Goal: Navigation & Orientation: Find specific page/section

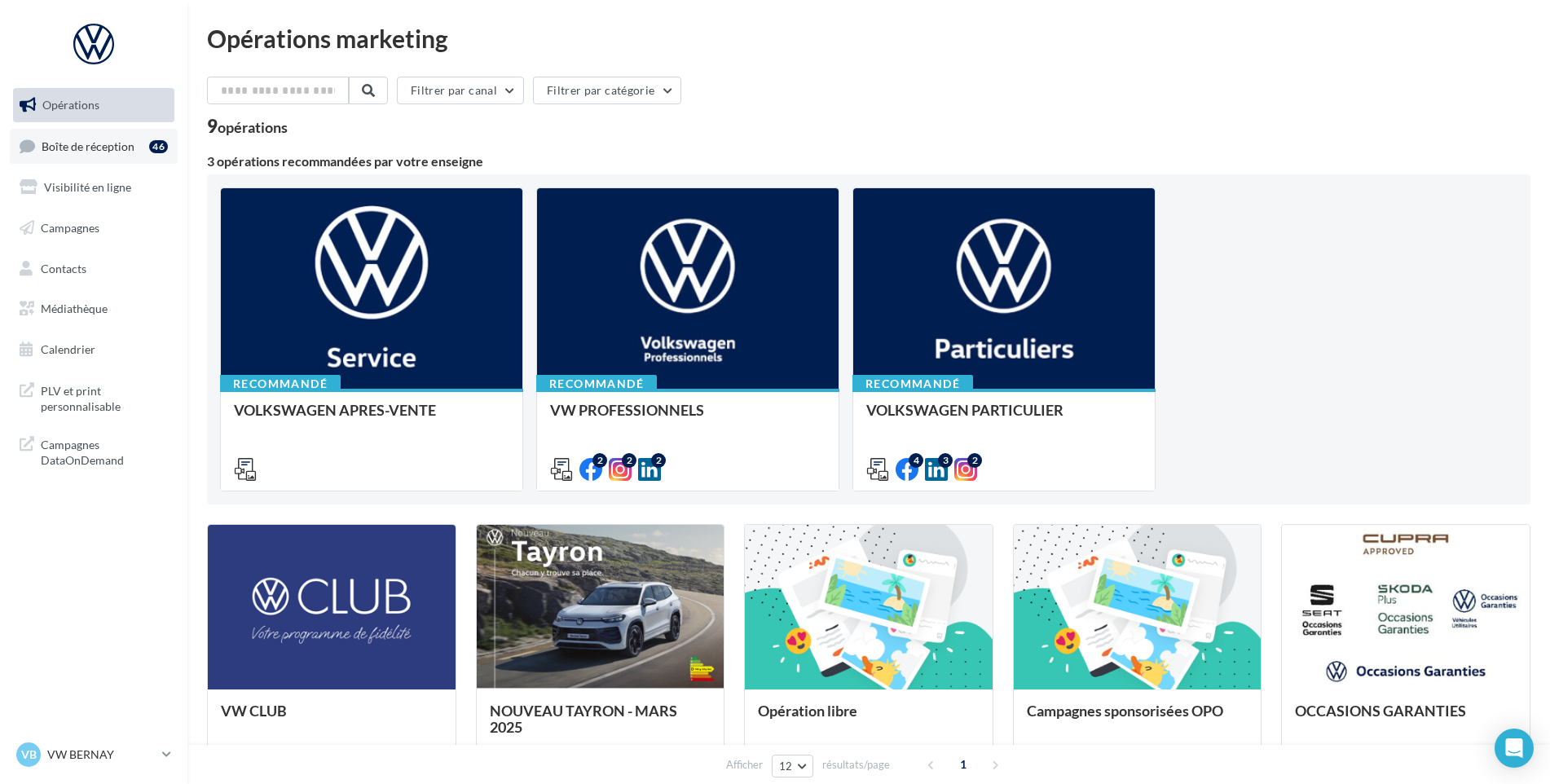
click at [161, 157] on div "46" at bounding box center [161, 146] width 26 height 23
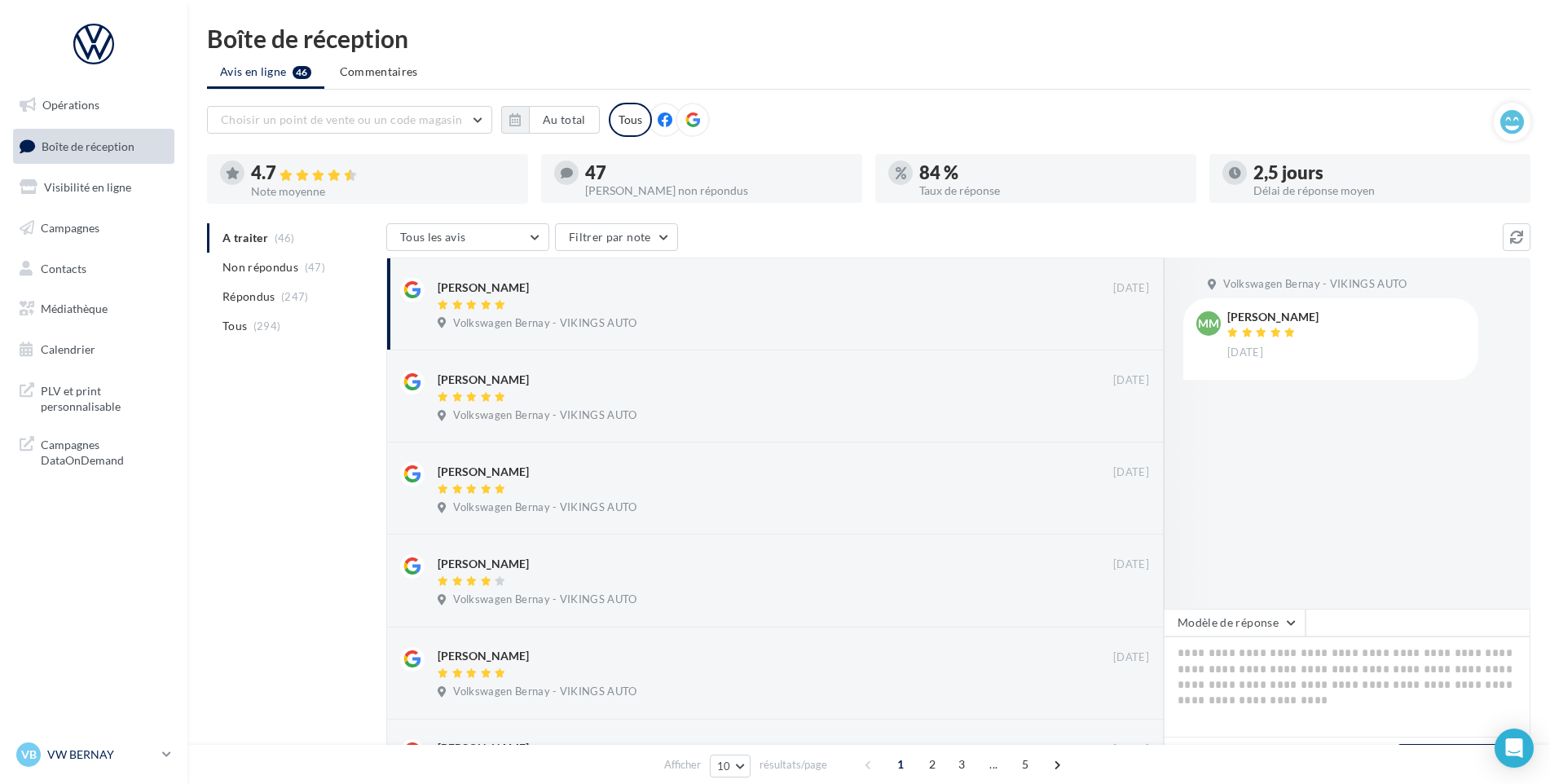
click at [116, 757] on p "VW BERNAY" at bounding box center [101, 754] width 108 height 16
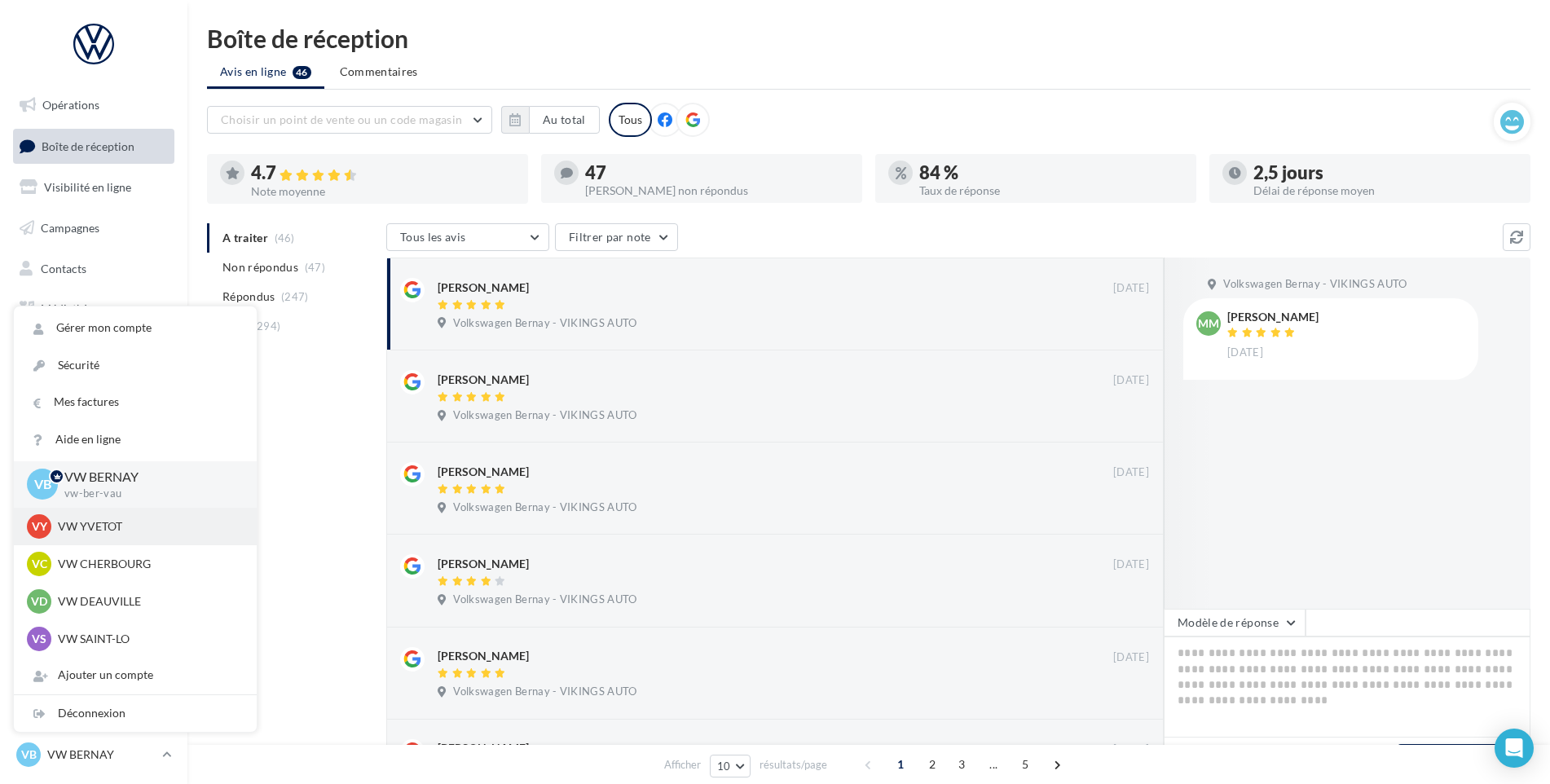
click at [121, 528] on p "VW YVETOT" at bounding box center [147, 526] width 179 height 16
